Goal: Task Accomplishment & Management: Manage account settings

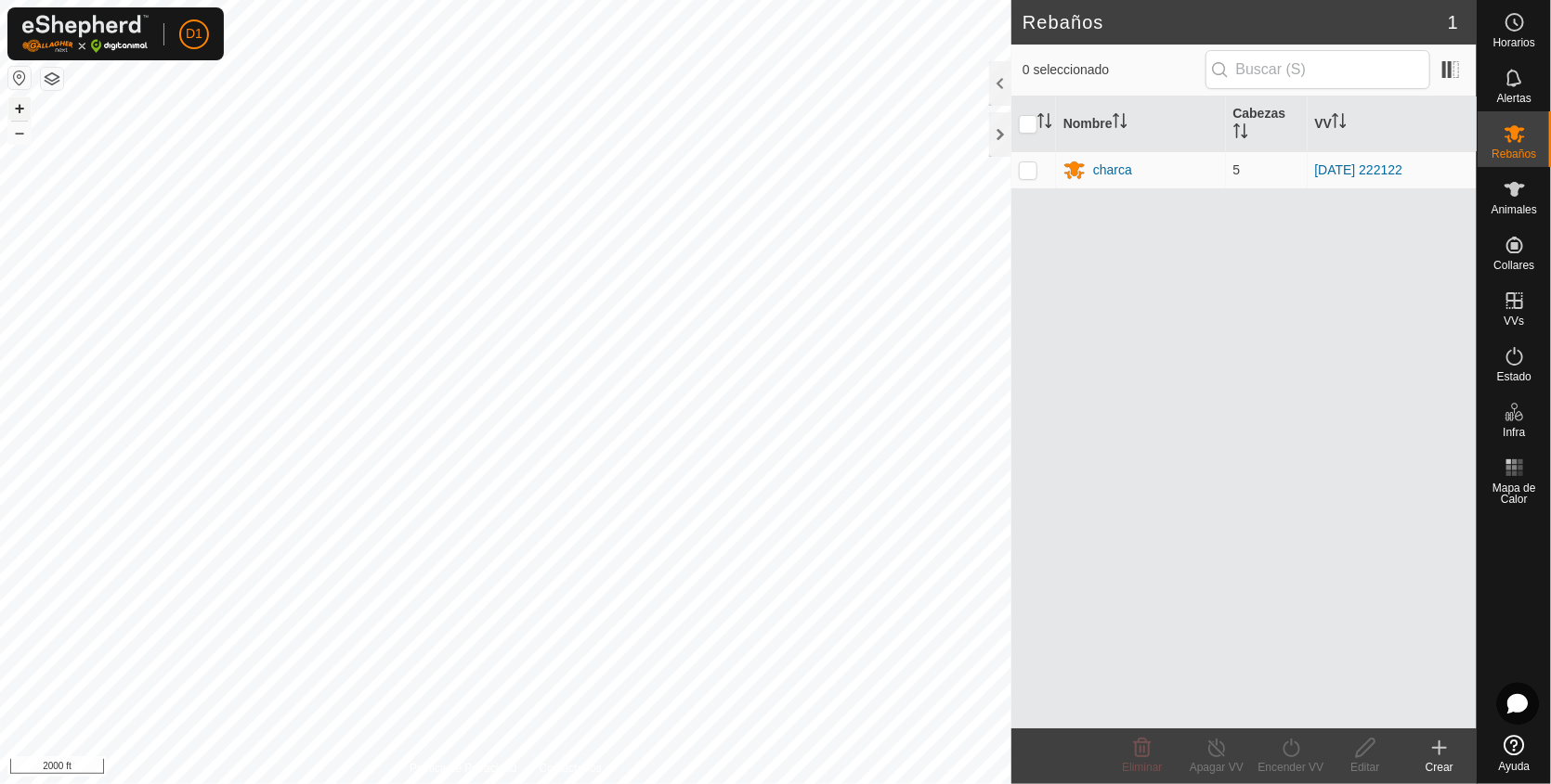
click at [18, 104] on button "+" at bounding box center [19, 108] width 23 height 23
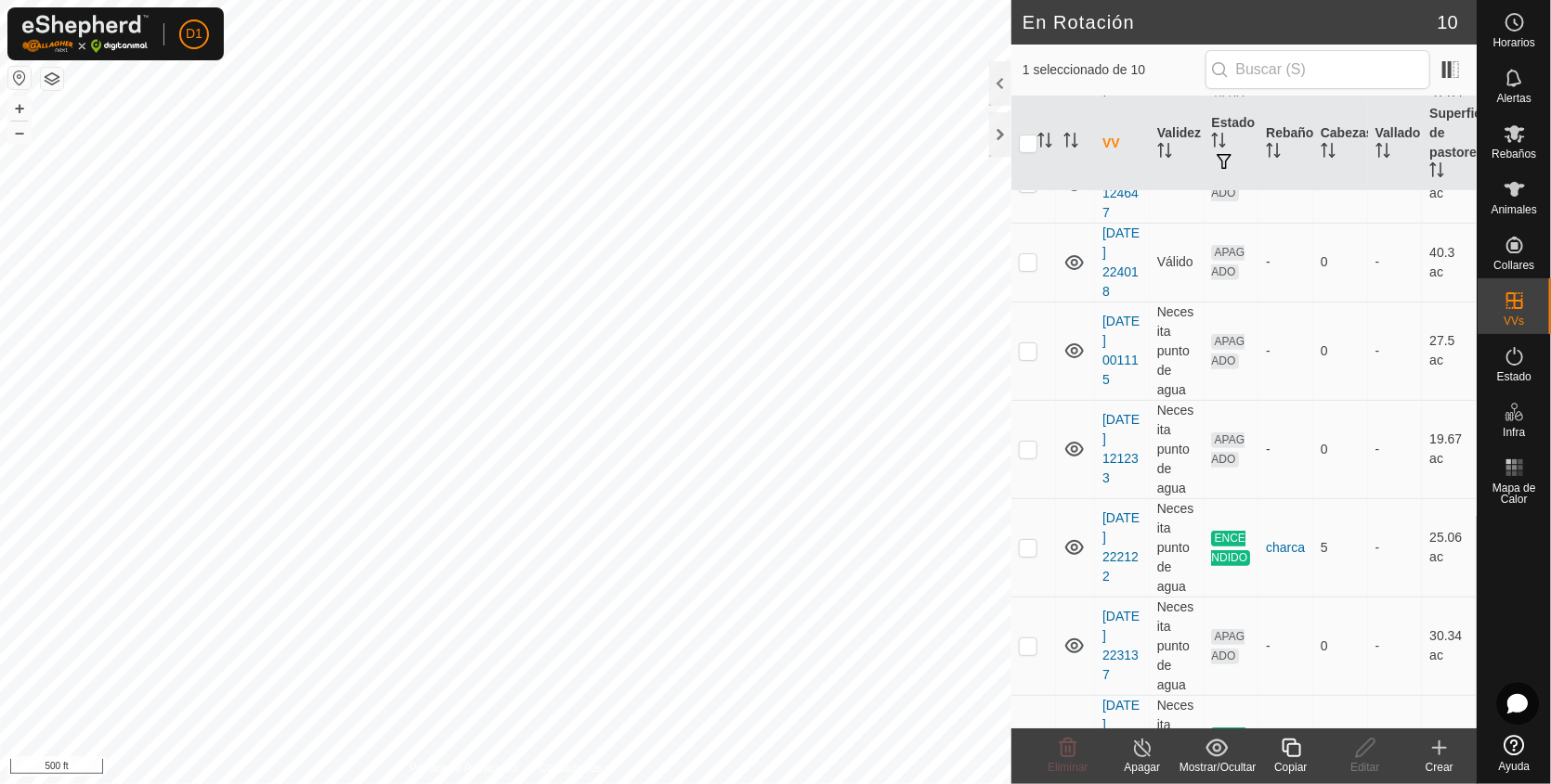
scroll to position [422, 0]
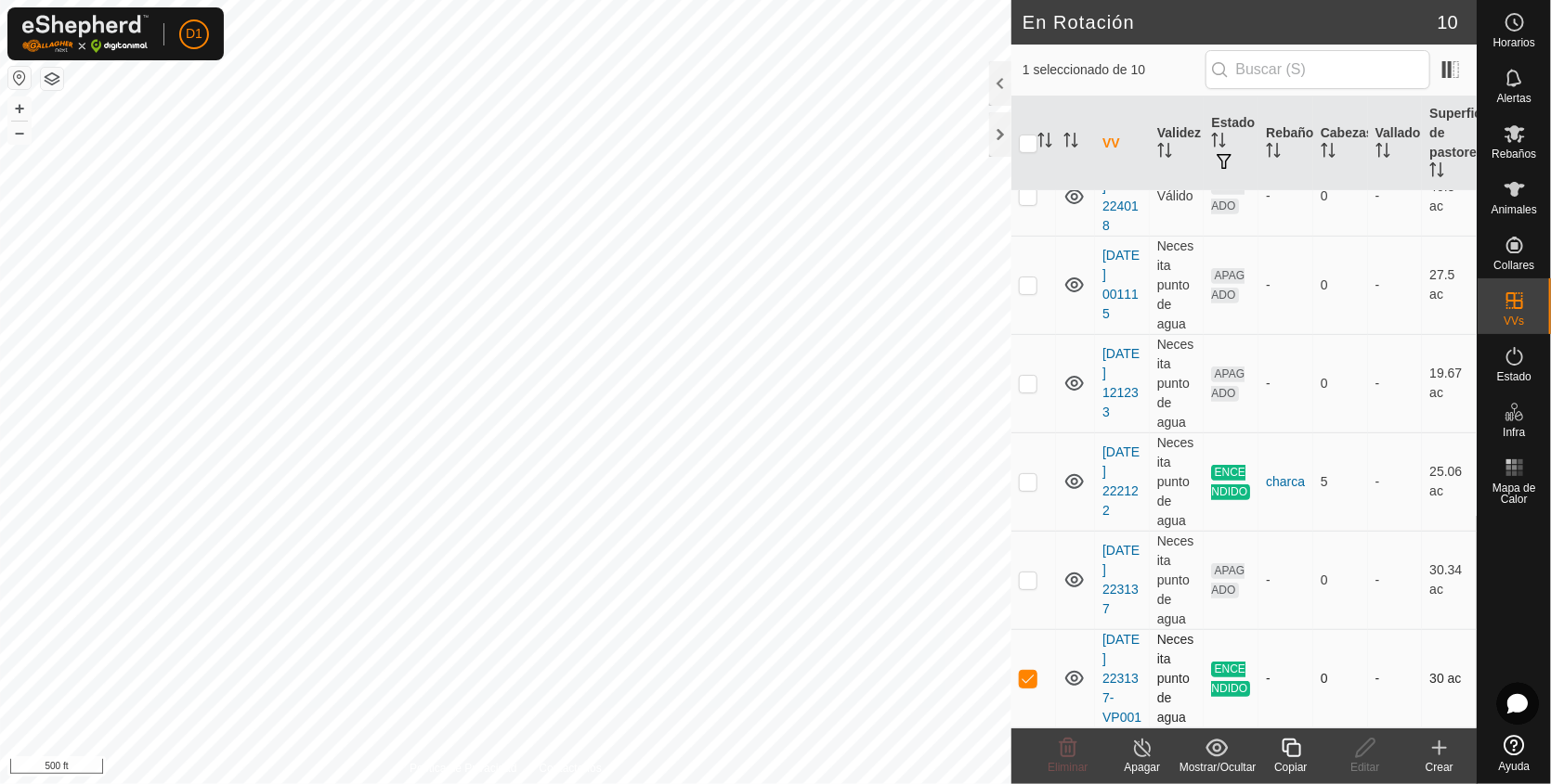
click at [1024, 671] on p-checkbox at bounding box center [1027, 677] width 19 height 15
checkbox input "false"
click at [1029, 573] on p-checkbox at bounding box center [1027, 580] width 19 height 15
click at [1026, 573] on p-checkbox at bounding box center [1027, 580] width 19 height 15
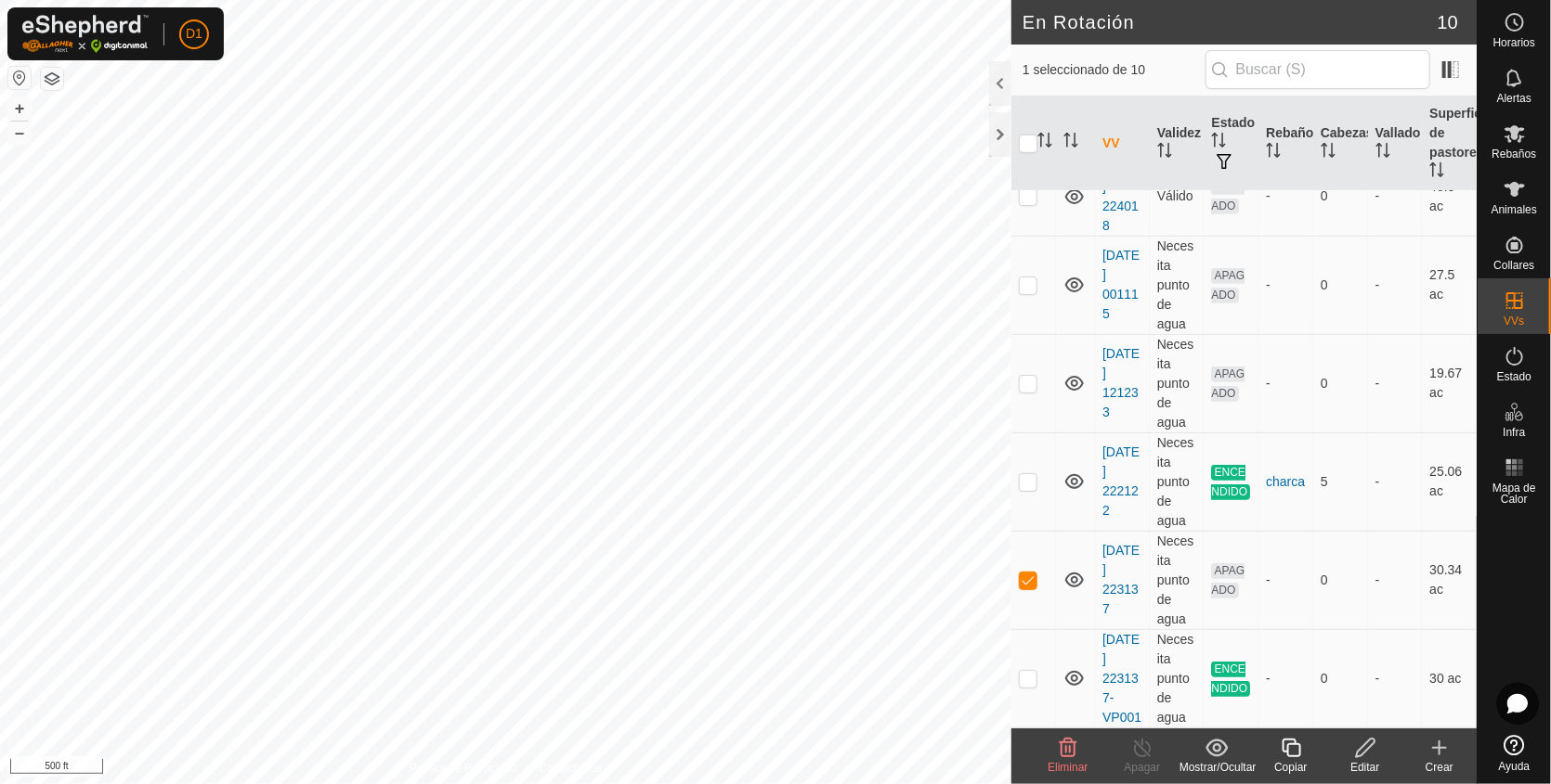
click at [1054, 759] on div "Eliminar" at bounding box center [1068, 767] width 74 height 17
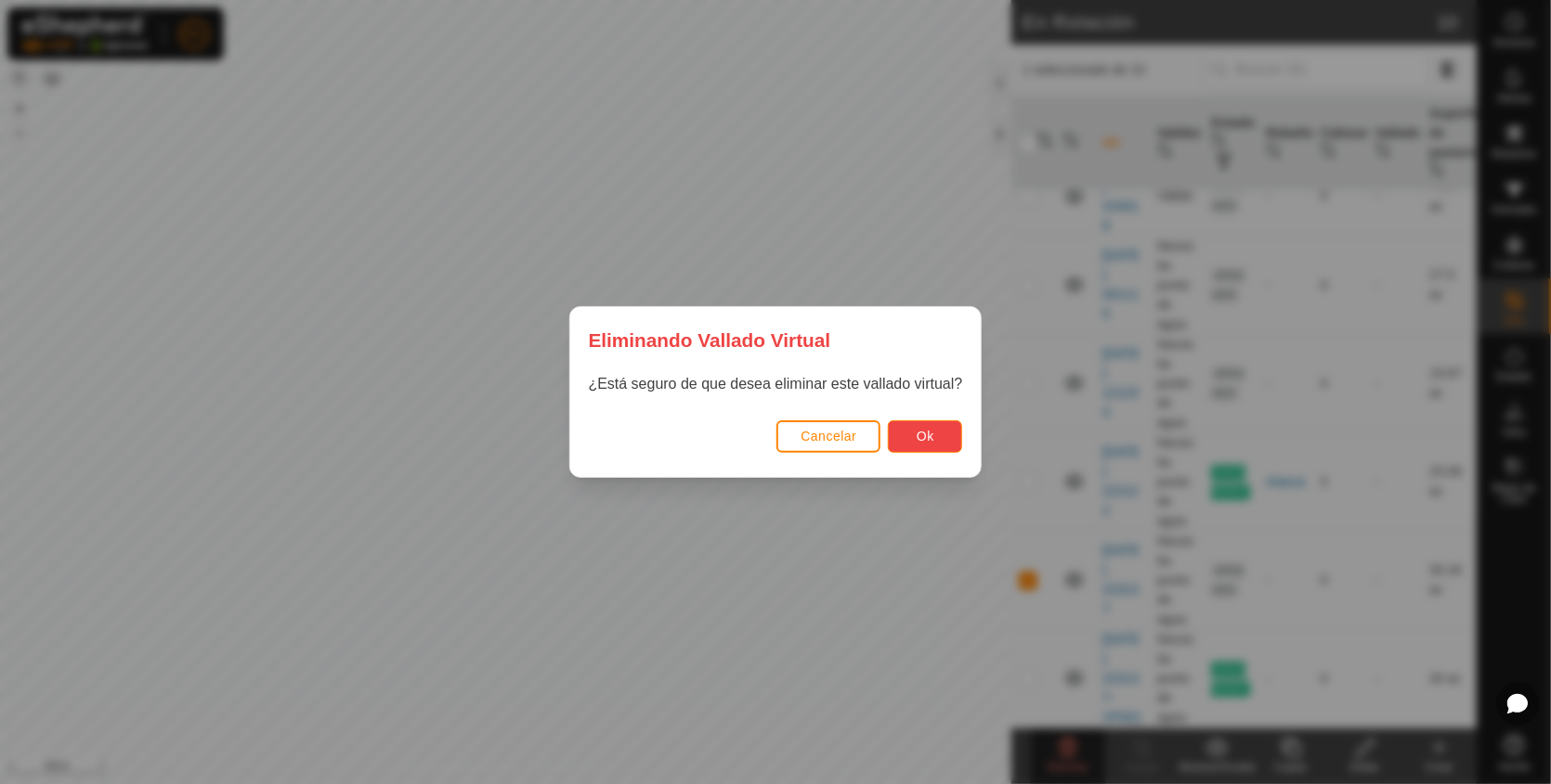
click at [922, 446] on button "Ok" at bounding box center [924, 436] width 74 height 33
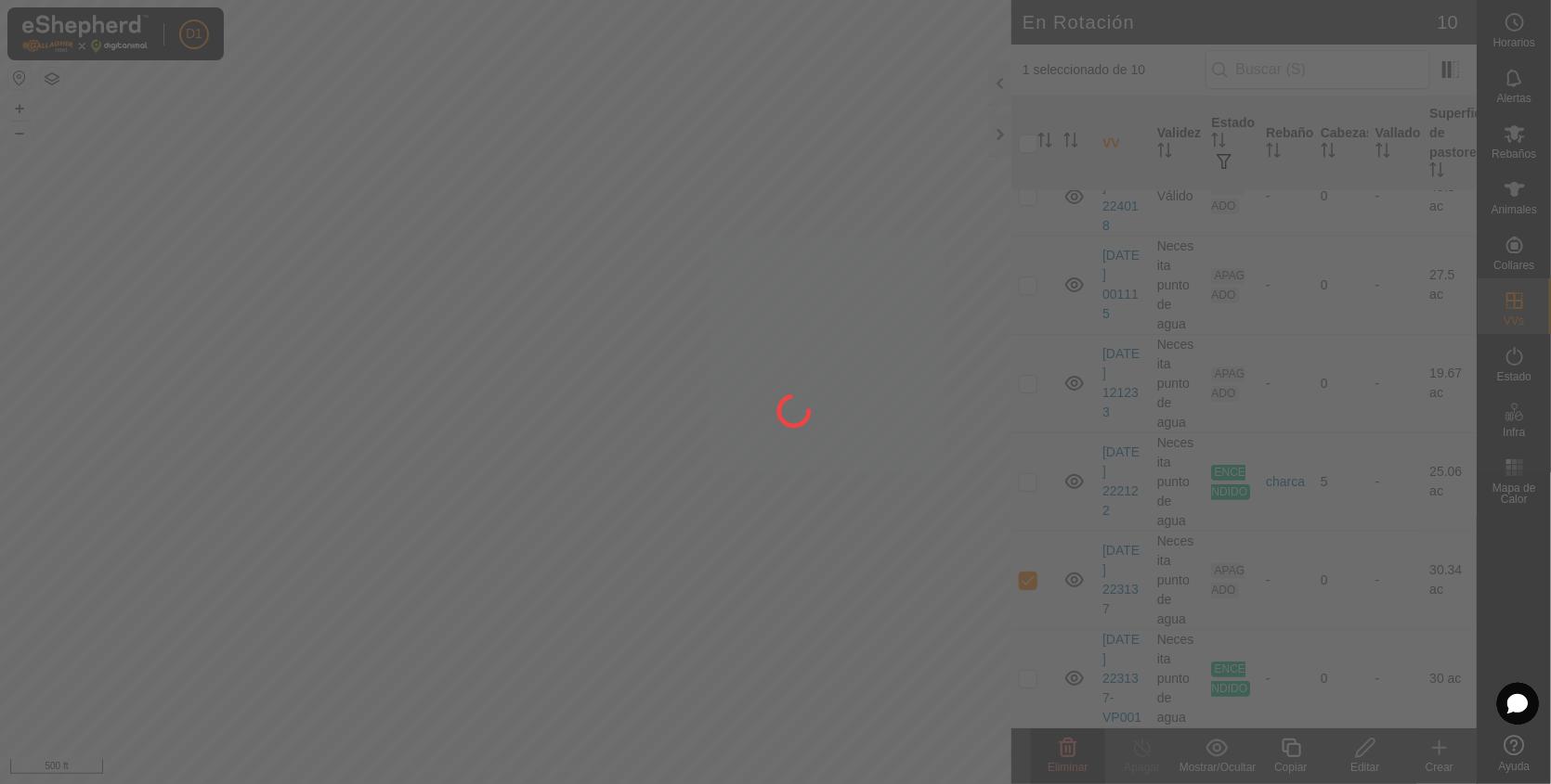
checkbox input "false"
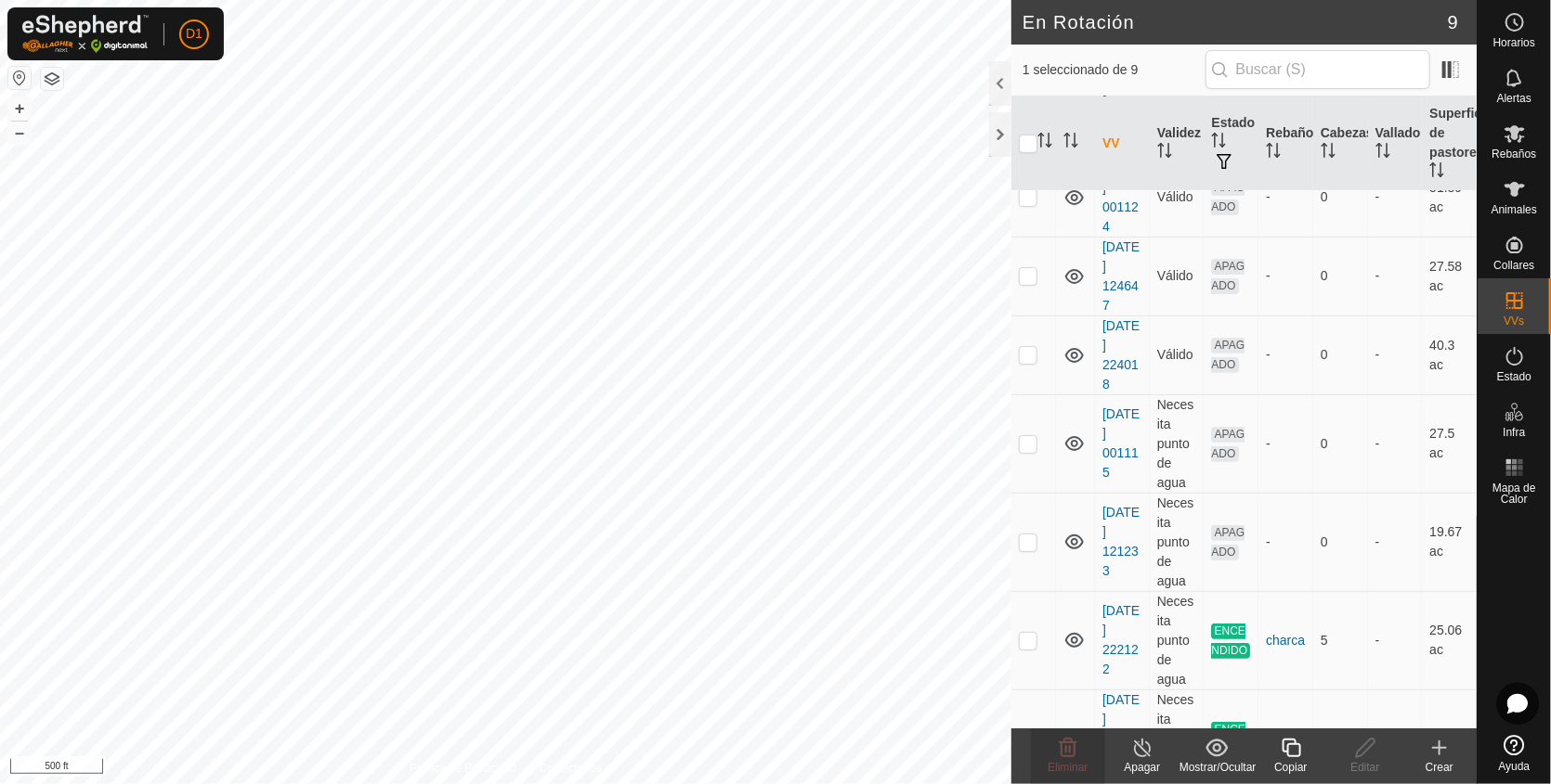
scroll to position [323, 0]
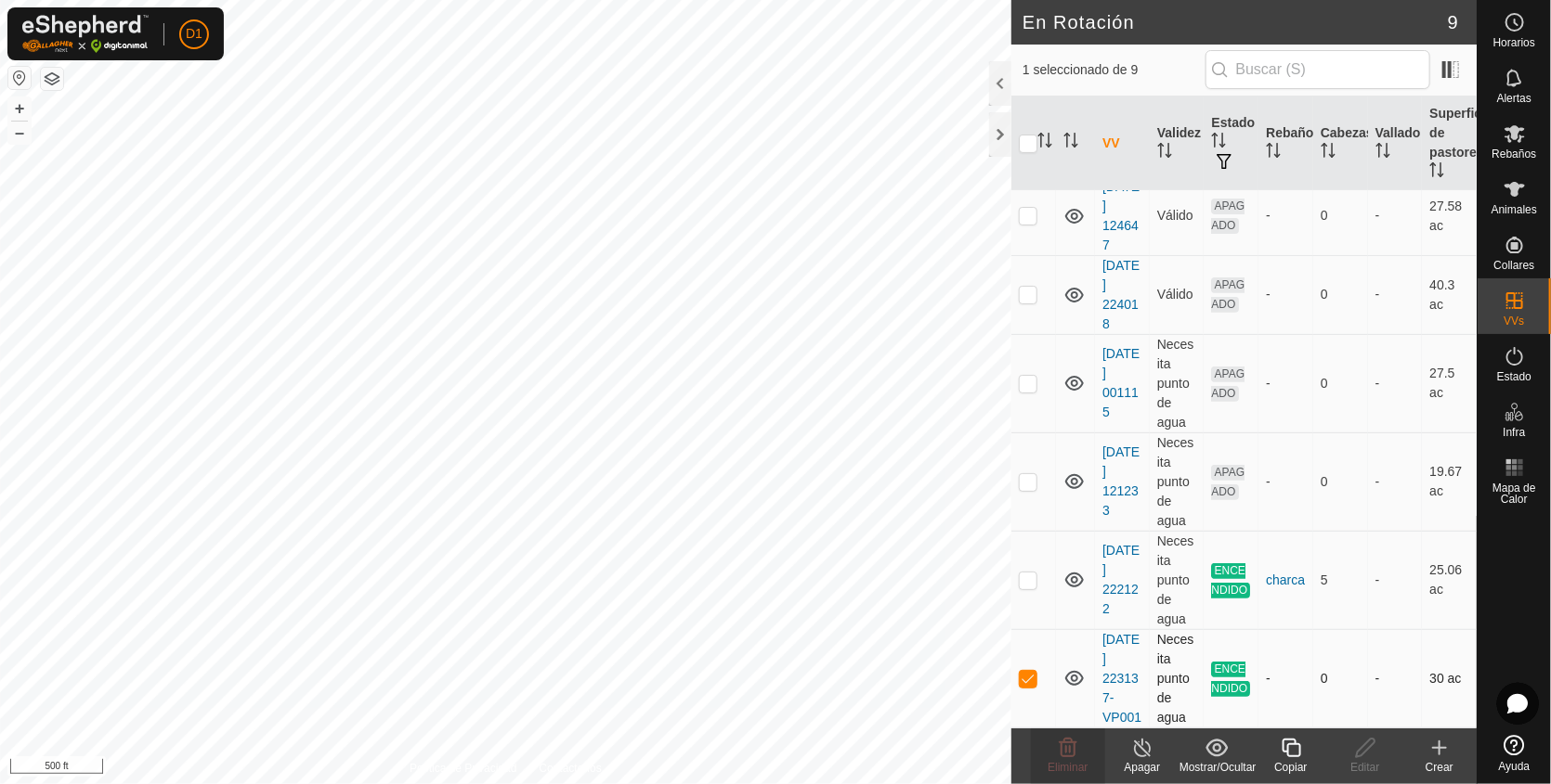
click at [1027, 671] on p-checkbox at bounding box center [1027, 677] width 19 height 15
click at [19, 108] on button "+" at bounding box center [19, 108] width 23 height 23
click at [55, 79] on button "button" at bounding box center [51, 79] width 23 height 23
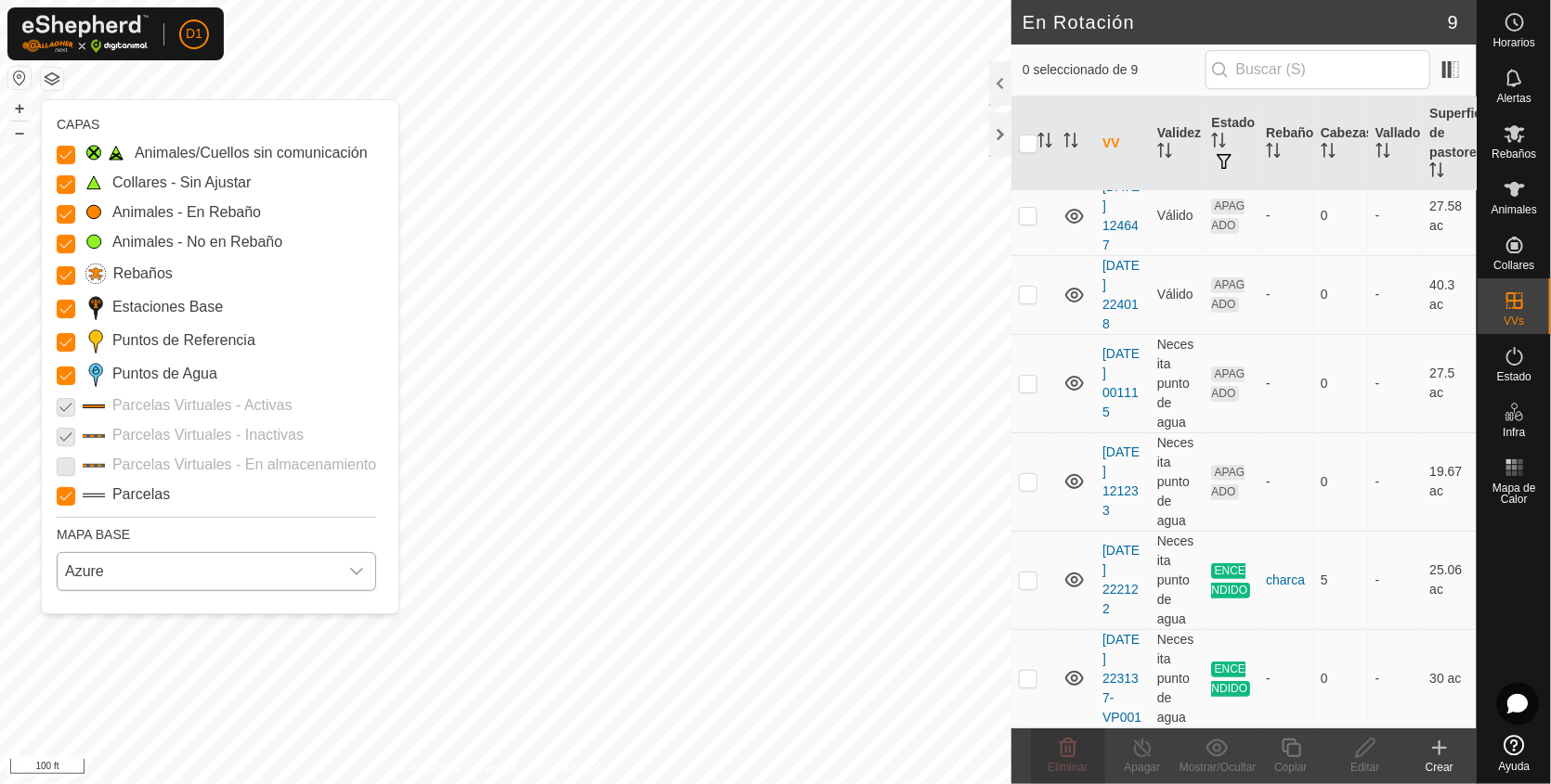
click at [356, 570] on icon "dropdown trigger" at bounding box center [356, 571] width 15 height 15
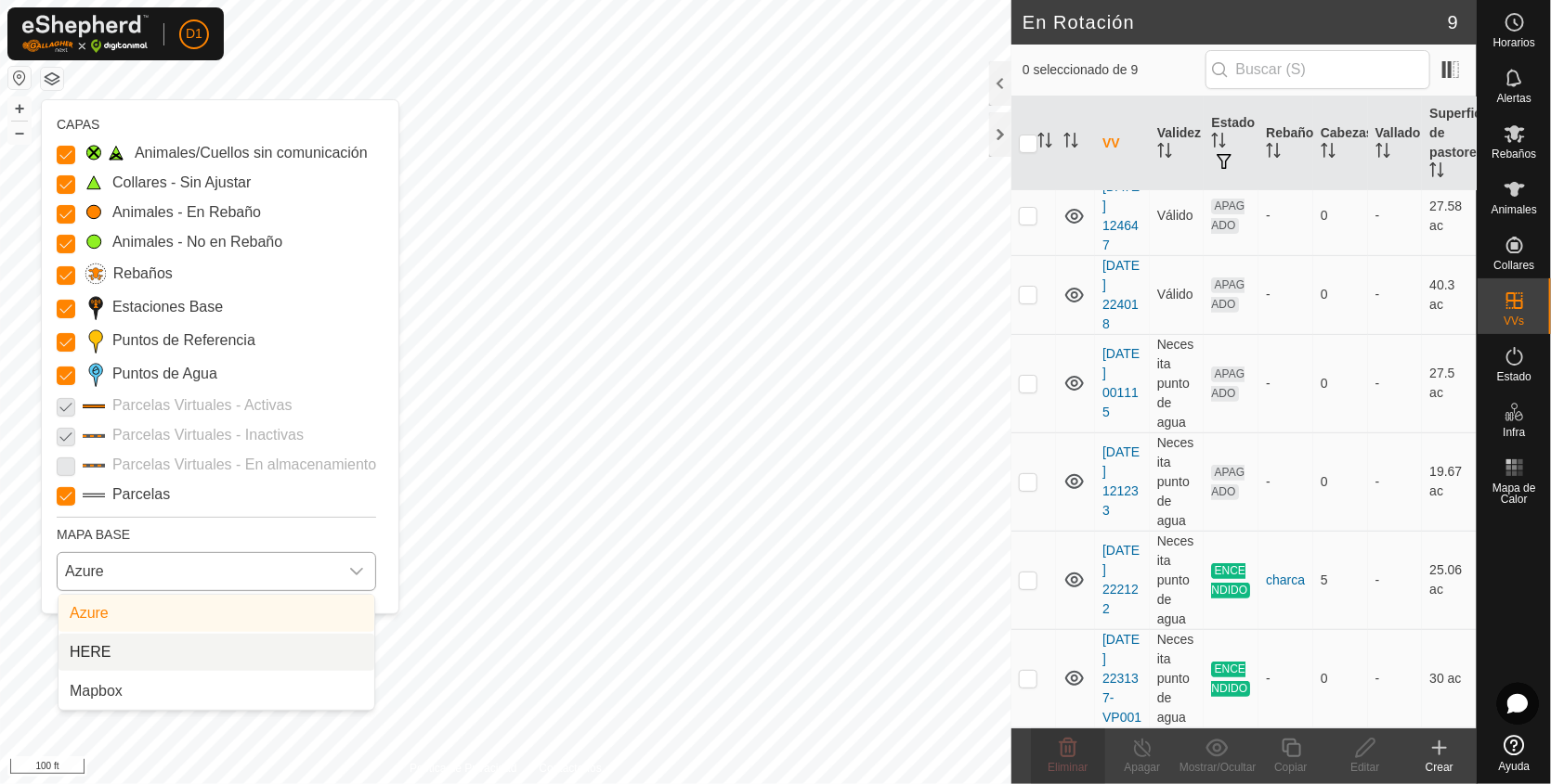
click at [328, 644] on li "HERE" at bounding box center [216, 653] width 316 height 37
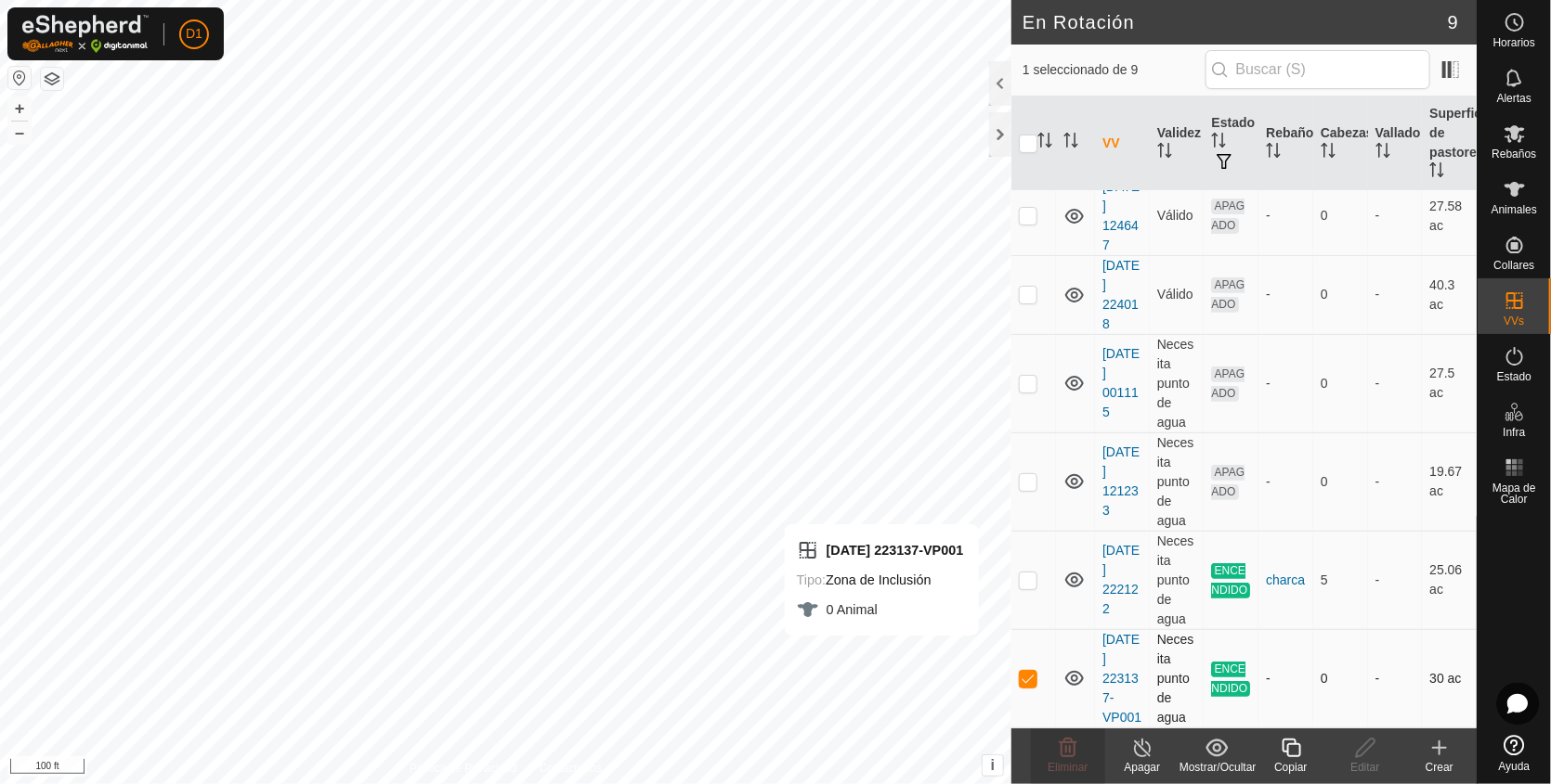
click at [1026, 677] on td at bounding box center [1033, 678] width 44 height 99
checkbox input "false"
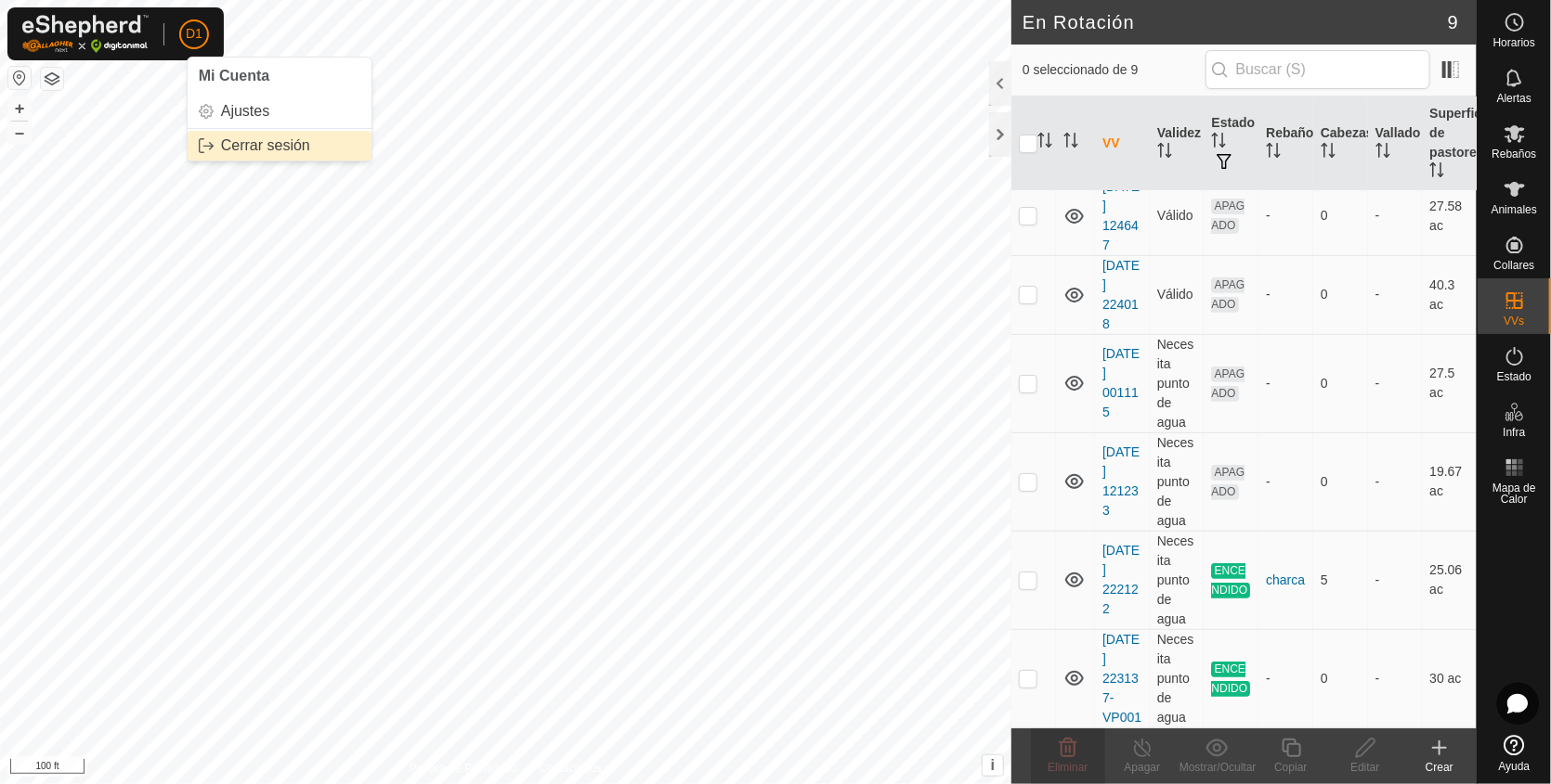
click at [239, 143] on link "Cerrar sesión" at bounding box center [279, 146] width 184 height 30
